Goal: Task Accomplishment & Management: Manage account settings

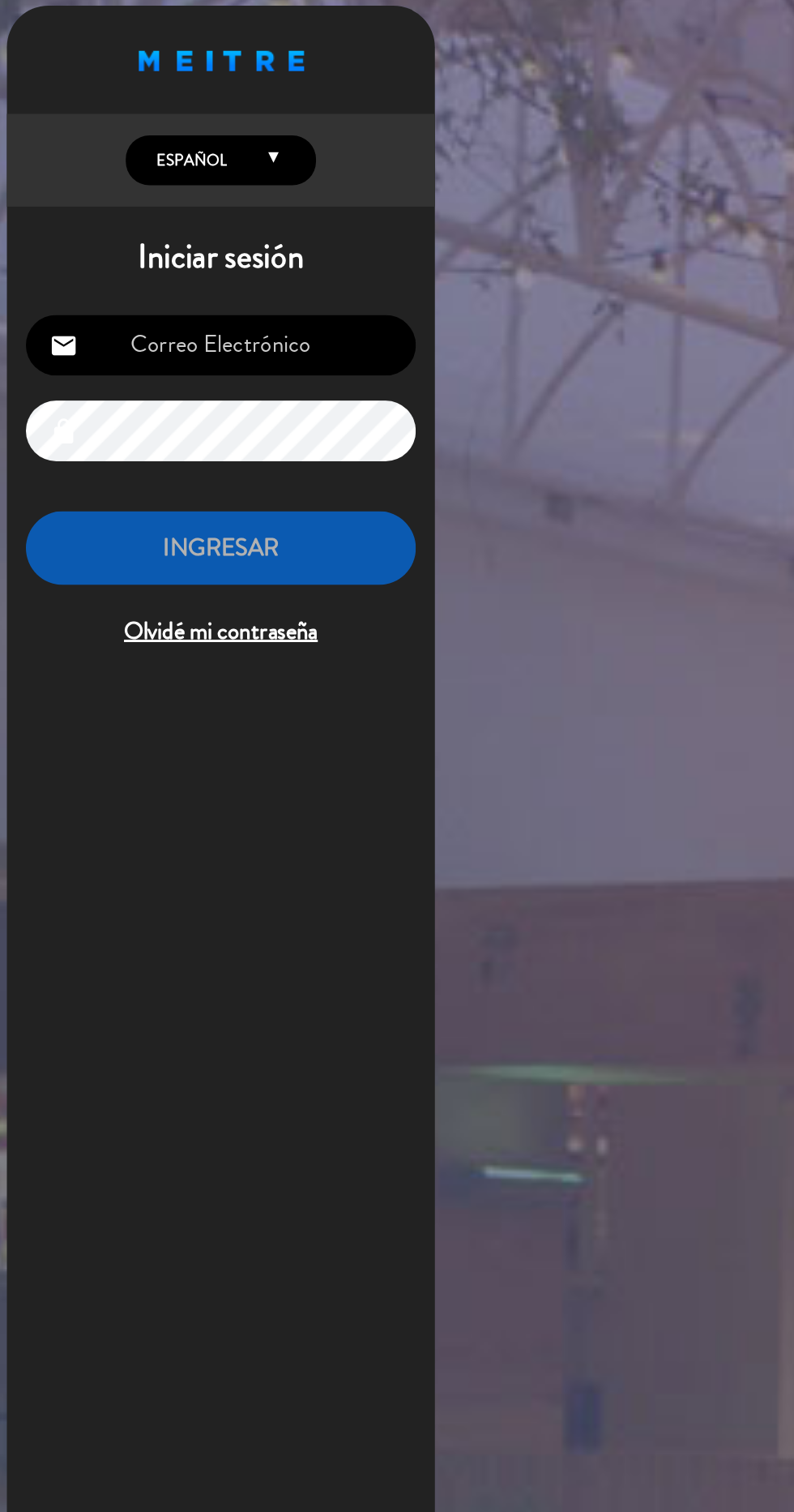
click at [247, 252] on input "email" at bounding box center [166, 251] width 266 height 41
type input "[EMAIL_ADDRESS][DOMAIN_NAME]"
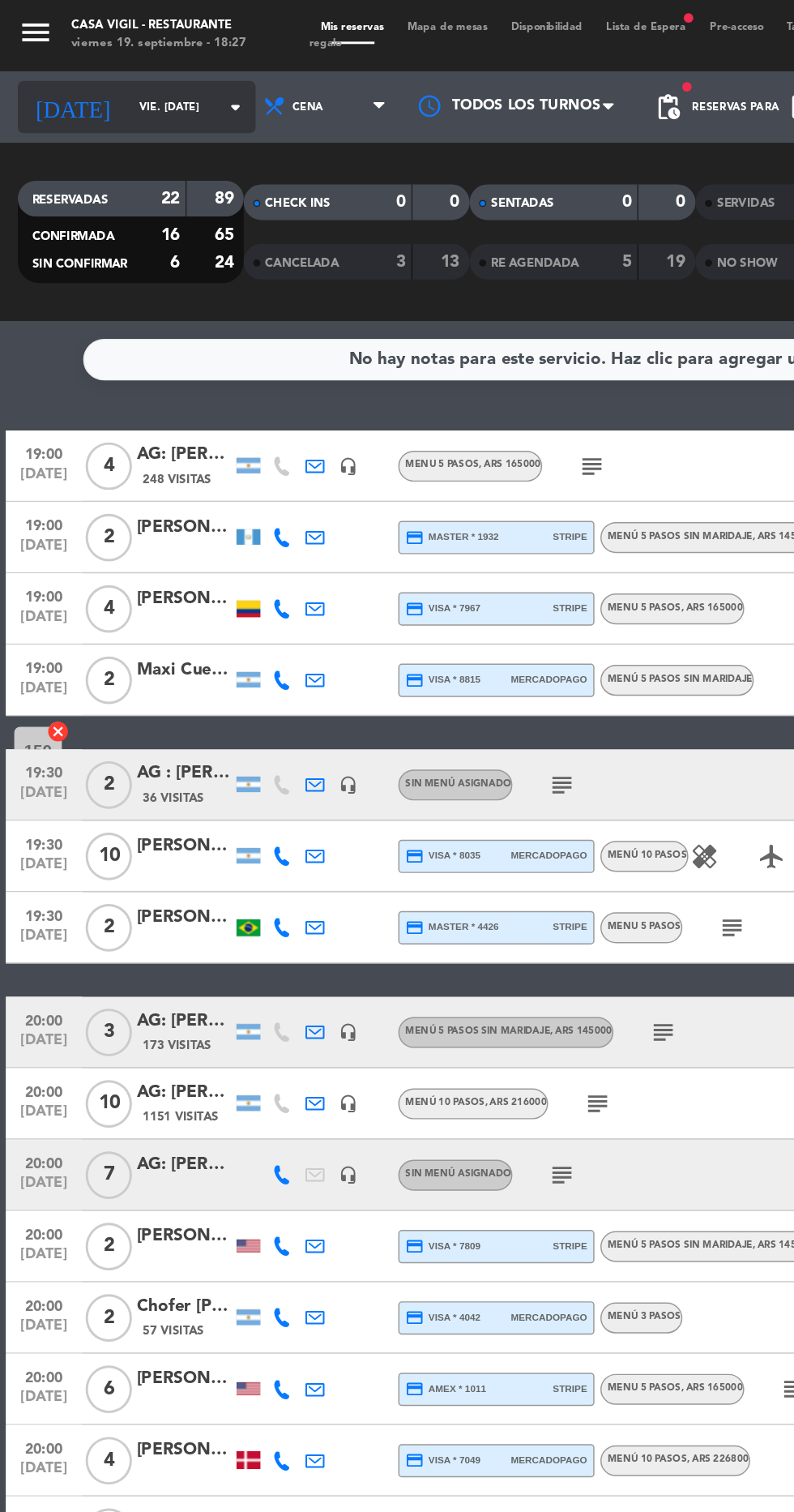
click at [94, 72] on input "vie. [DATE]" at bounding box center [137, 73] width 102 height 25
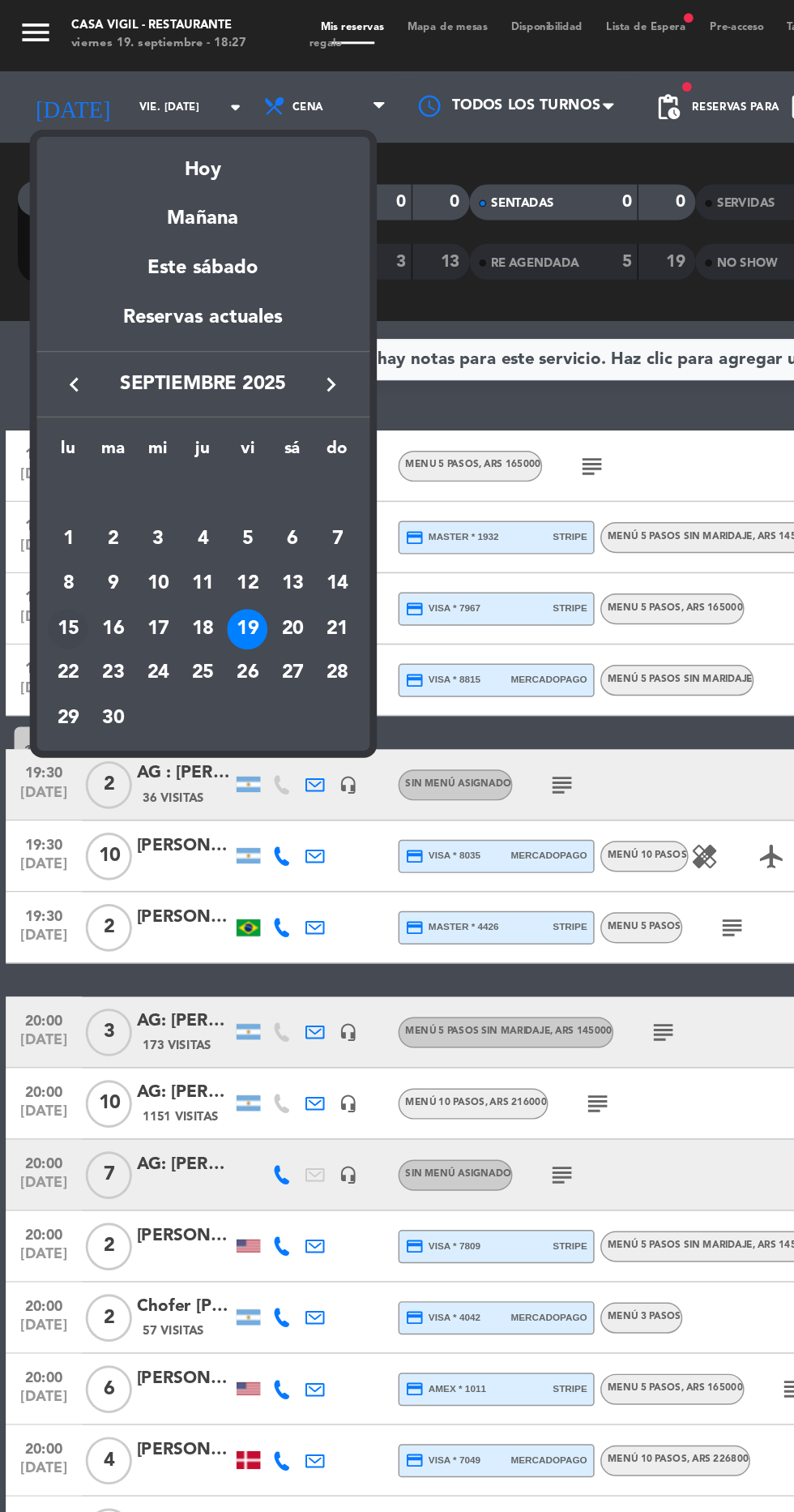
click at [50, 433] on div "15" at bounding box center [46, 429] width 28 height 28
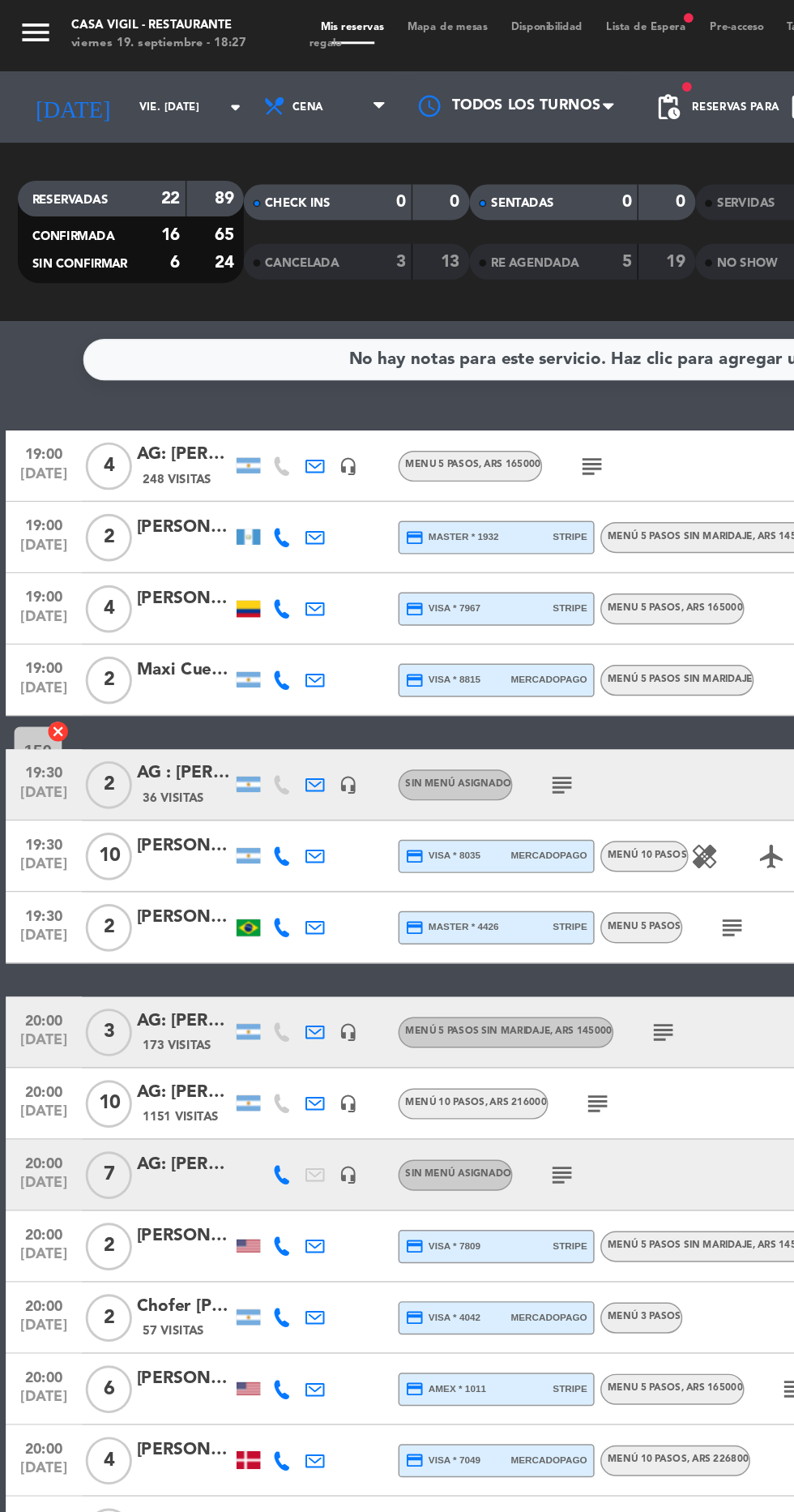
type input "lun. [DATE]"
